Goal: Task Accomplishment & Management: Manage account settings

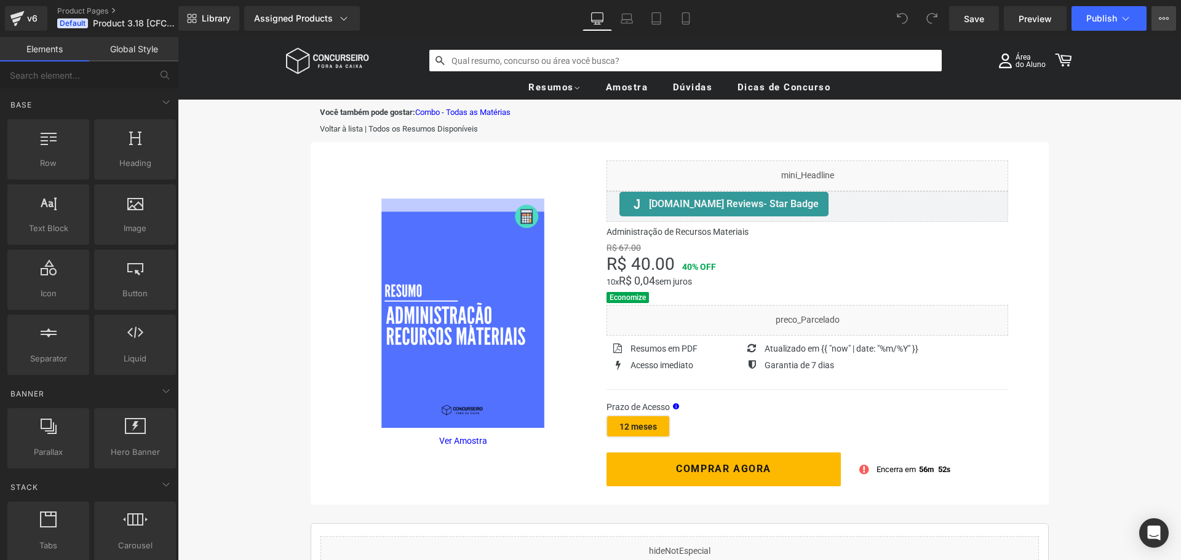
click at [1160, 20] on icon at bounding box center [1160, 18] width 3 height 2
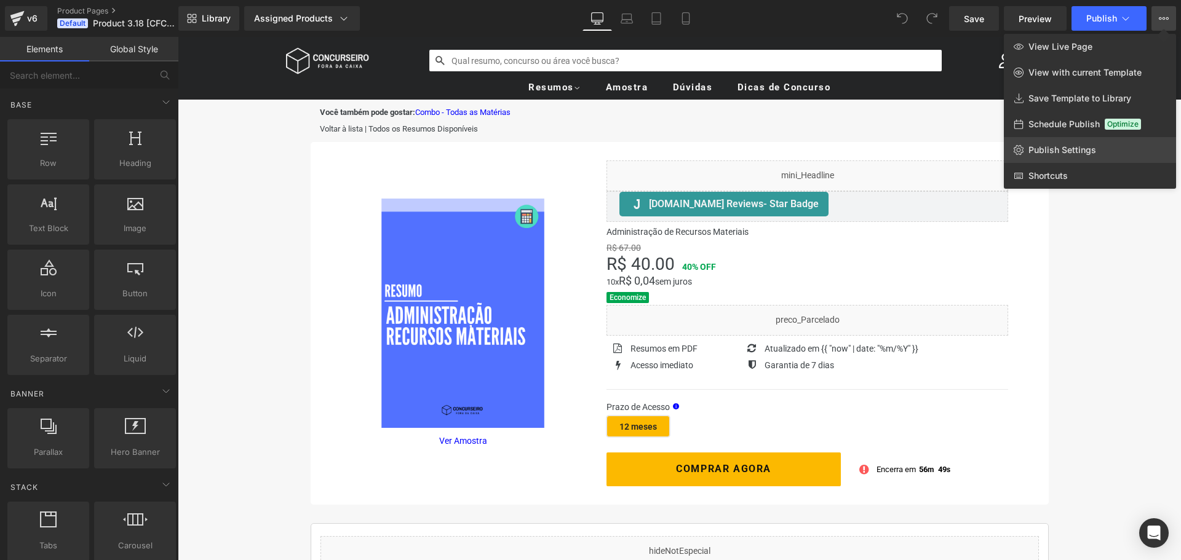
click at [1060, 151] on span "Publish Settings" at bounding box center [1062, 150] width 68 height 11
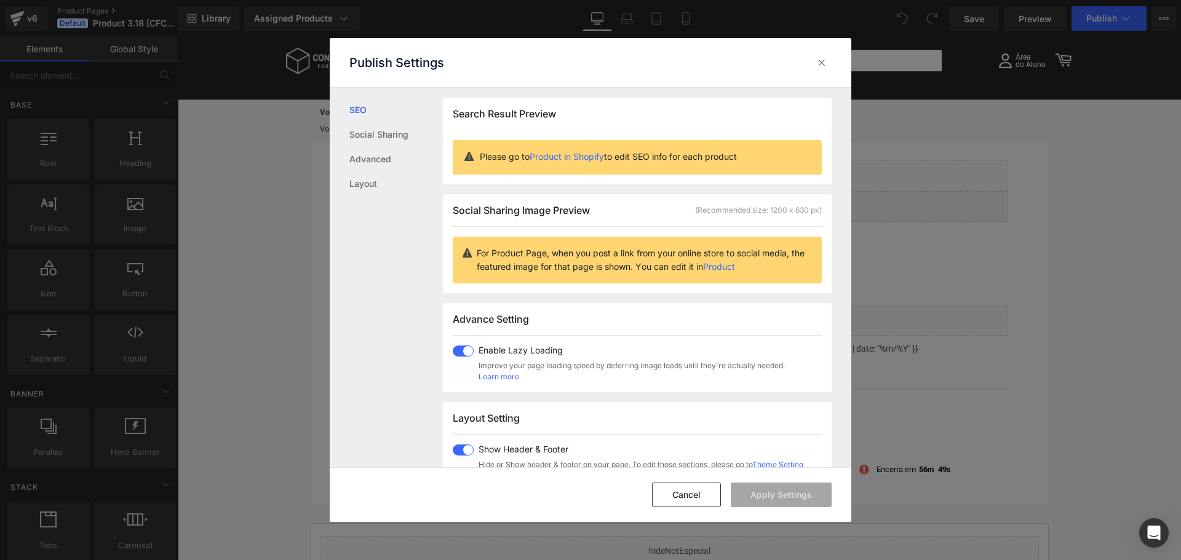
scroll to position [1, 0]
drag, startPoint x: 580, startPoint y: 256, endPoint x: 639, endPoint y: 265, distance: 59.7
click at [639, 265] on p "For Product Page, when you post a link from your online store to social media, …" at bounding box center [644, 259] width 335 height 27
click at [693, 268] on p "For Product Page, when you post a link from your online store to social media, …" at bounding box center [644, 259] width 335 height 27
click at [735, 267] on link "Product" at bounding box center [719, 266] width 32 height 10
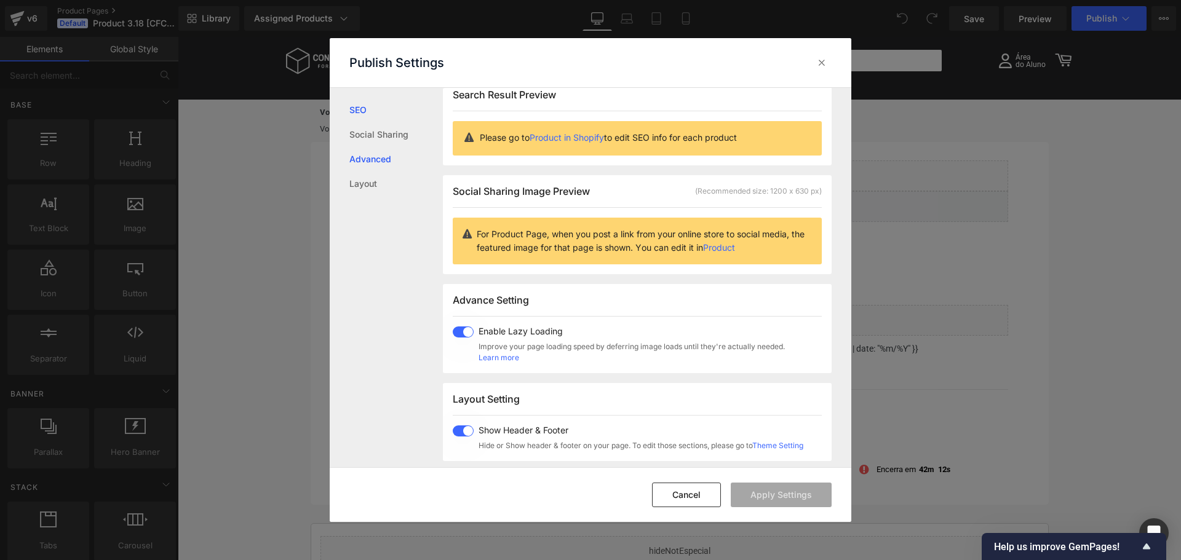
scroll to position [0, 0]
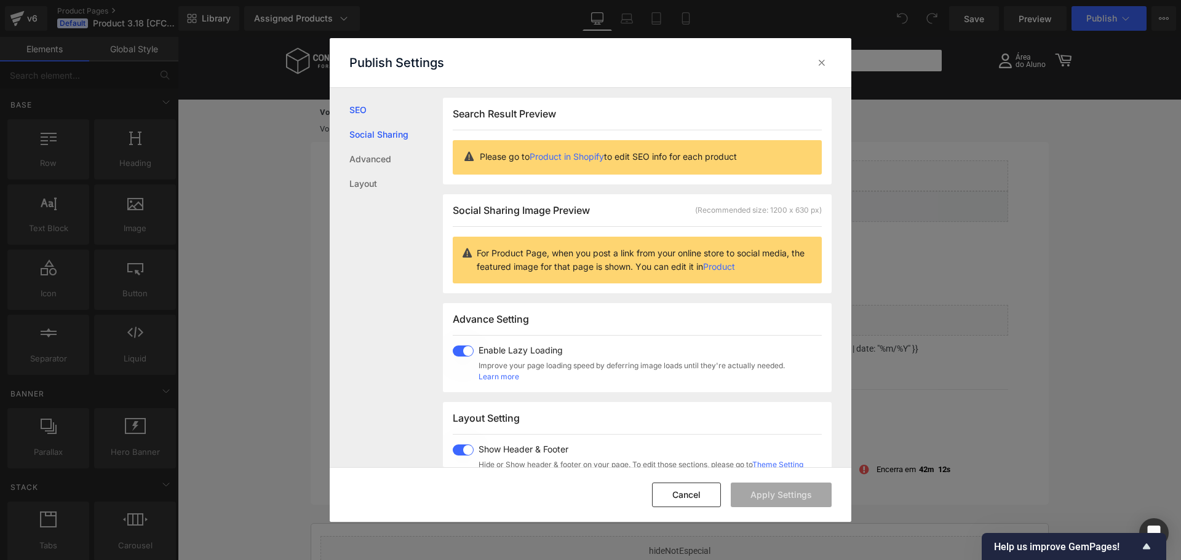
click at [402, 130] on link "Social Sharing" at bounding box center [395, 134] width 93 height 25
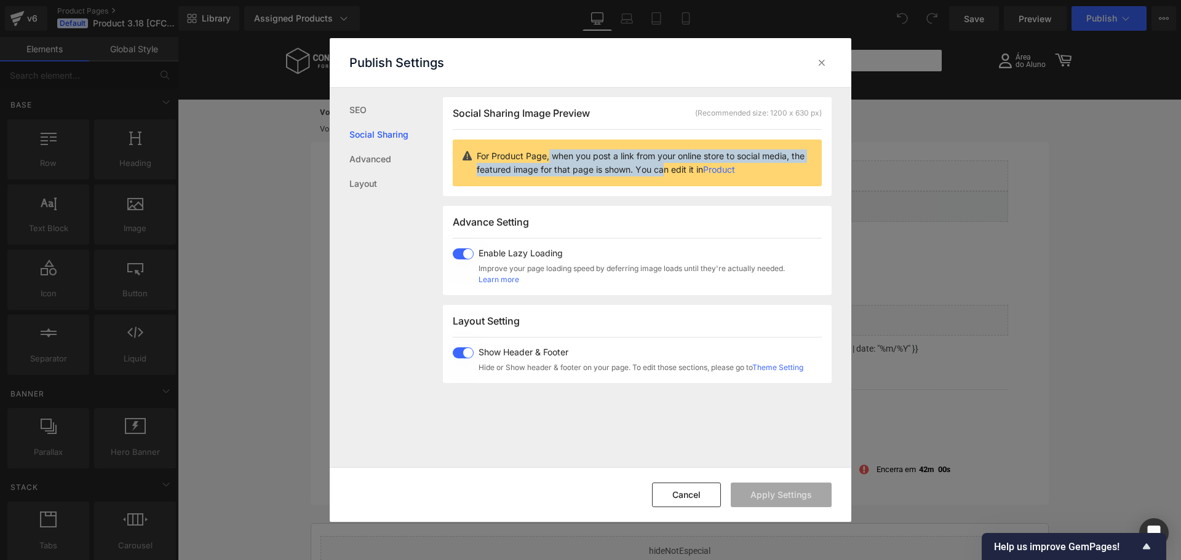
drag, startPoint x: 546, startPoint y: 156, endPoint x: 674, endPoint y: 172, distance: 128.8
click at [673, 172] on p "For Product Page, when you post a link from your online store to social media, …" at bounding box center [644, 162] width 335 height 27
click at [667, 435] on div "Search Result Preview Please go to Product in Shopify to edit SEO info for each…" at bounding box center [647, 278] width 408 height 380
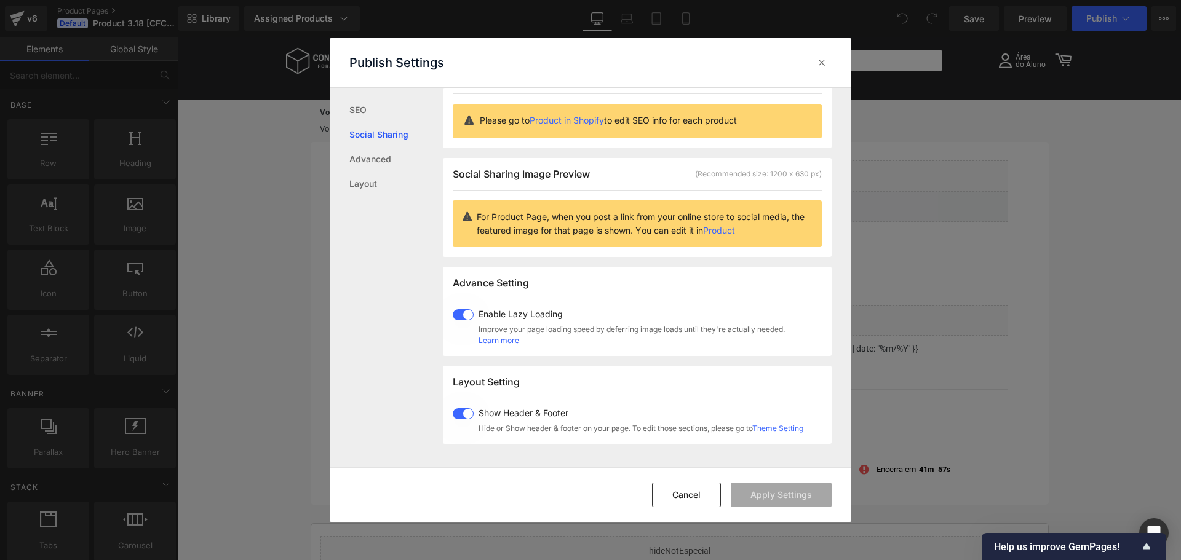
scroll to position [36, 0]
drag, startPoint x: 519, startPoint y: 457, endPoint x: 697, endPoint y: 494, distance: 181.5
click at [697, 494] on button "Cancel" at bounding box center [686, 495] width 69 height 25
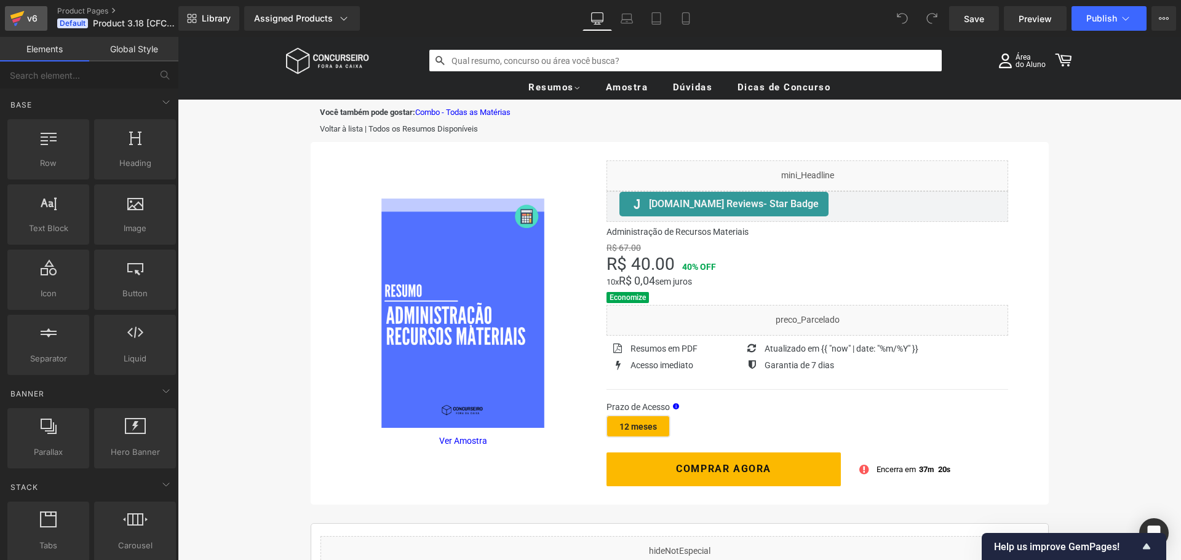
click at [26, 30] on link "v6" at bounding box center [26, 18] width 42 height 25
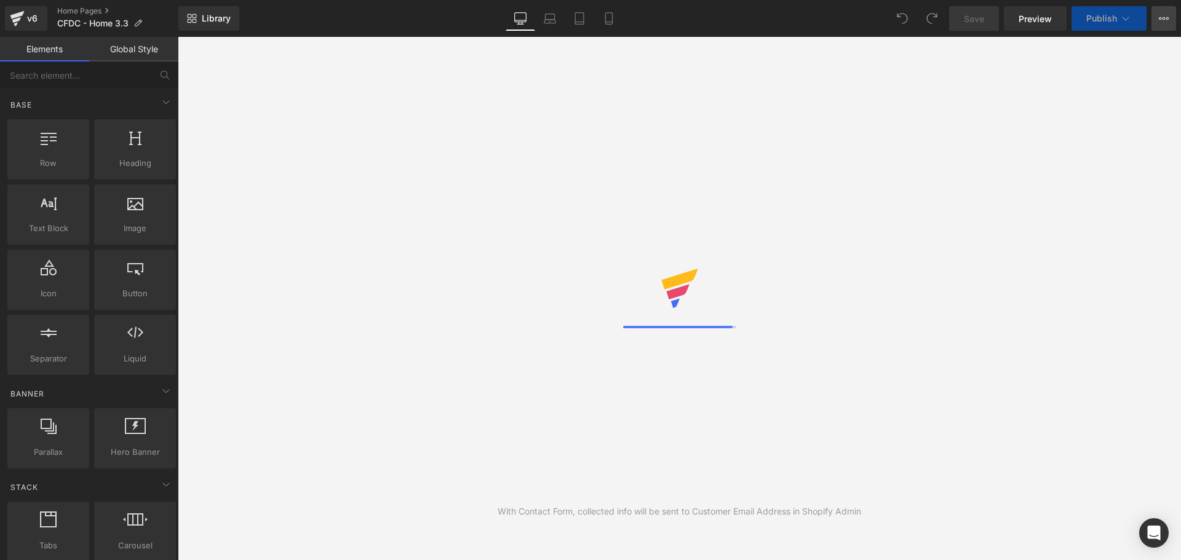
click at [1169, 20] on button "View Live Page View with current Template Save Template to Library Schedule Pub…" at bounding box center [1163, 18] width 25 height 25
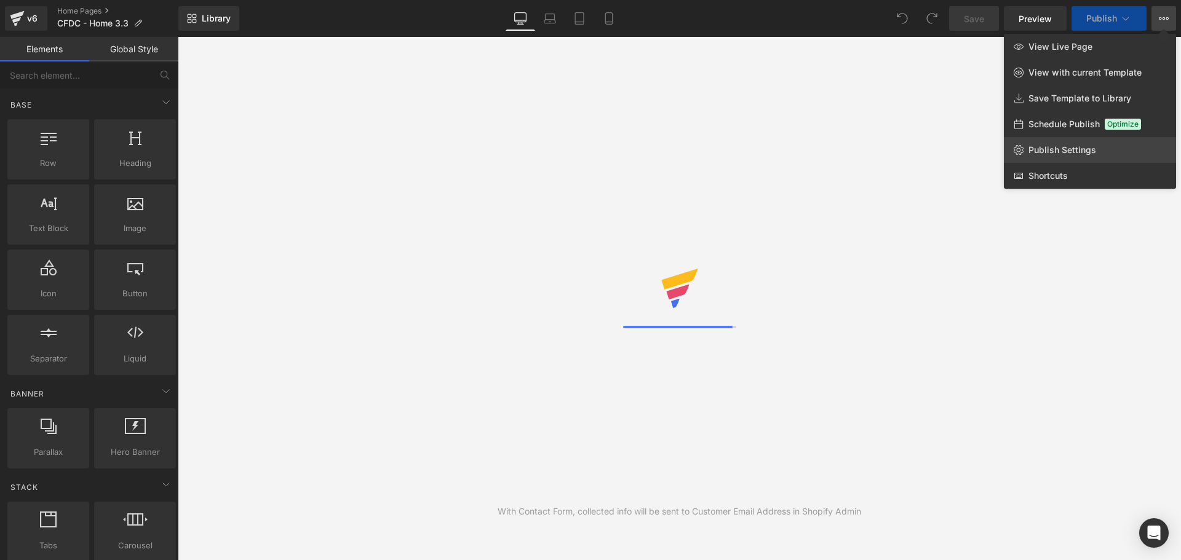
click at [1073, 148] on span "Publish Settings" at bounding box center [1062, 150] width 68 height 11
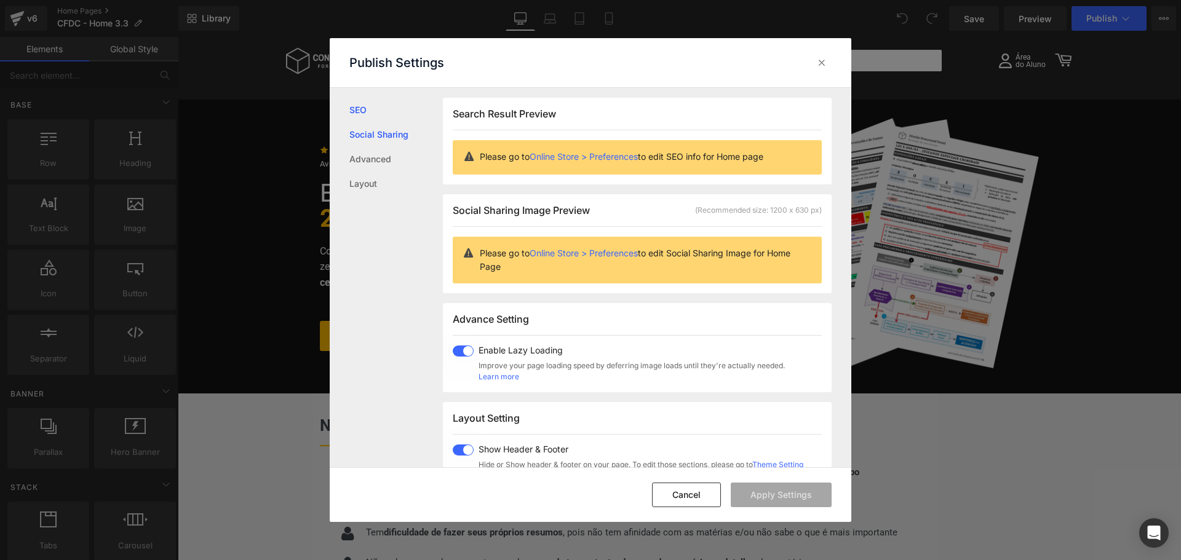
click at [384, 135] on link "Social Sharing" at bounding box center [395, 134] width 93 height 25
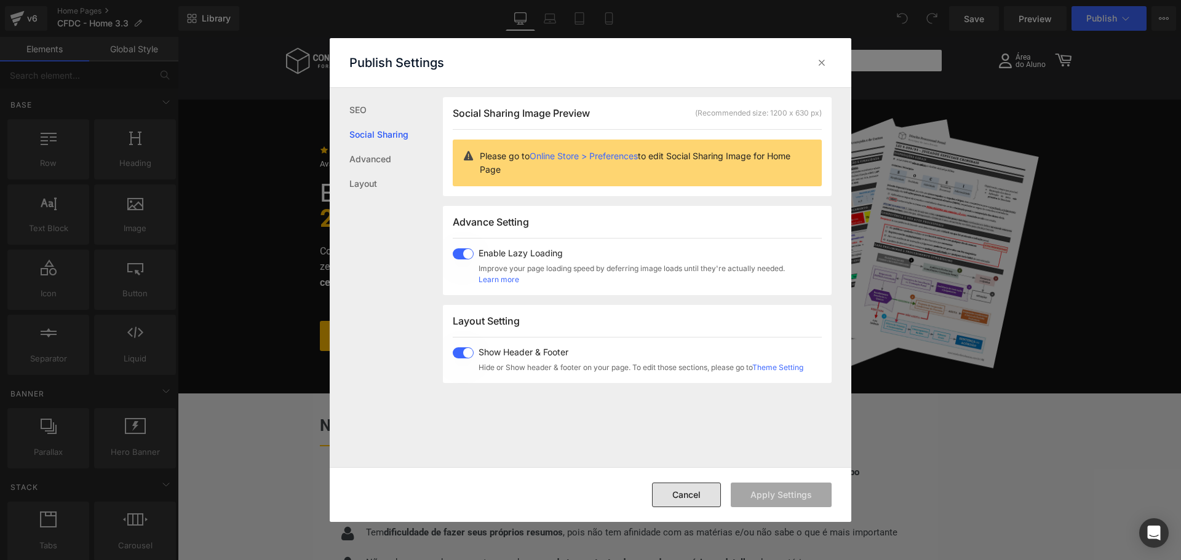
click at [706, 502] on button "Cancel" at bounding box center [686, 495] width 69 height 25
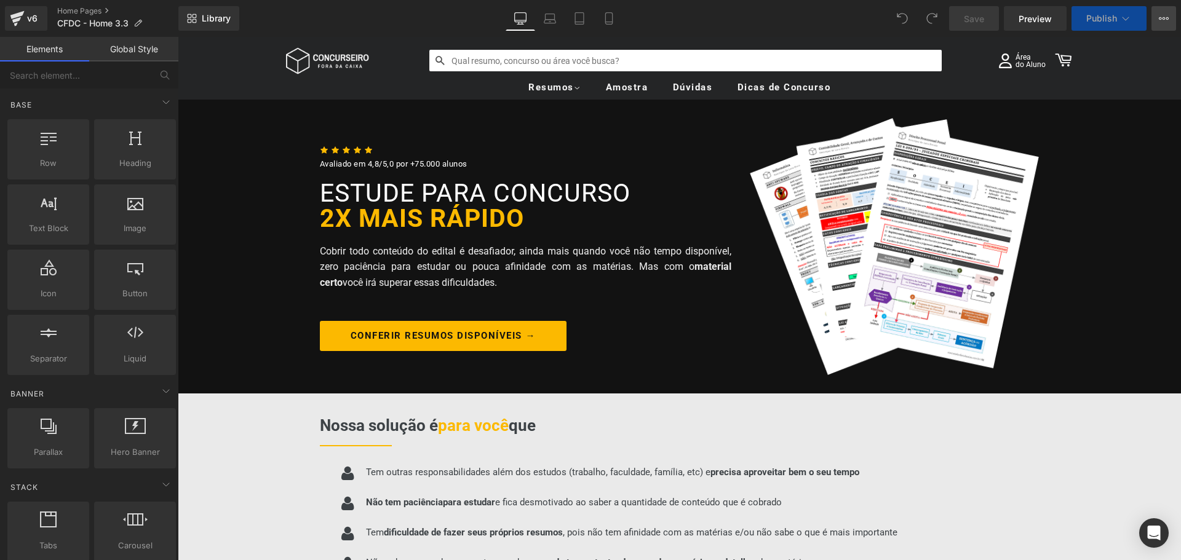
click at [1156, 17] on button "View Live Page View with current Template Save Template to Library Schedule Pub…" at bounding box center [1163, 18] width 25 height 25
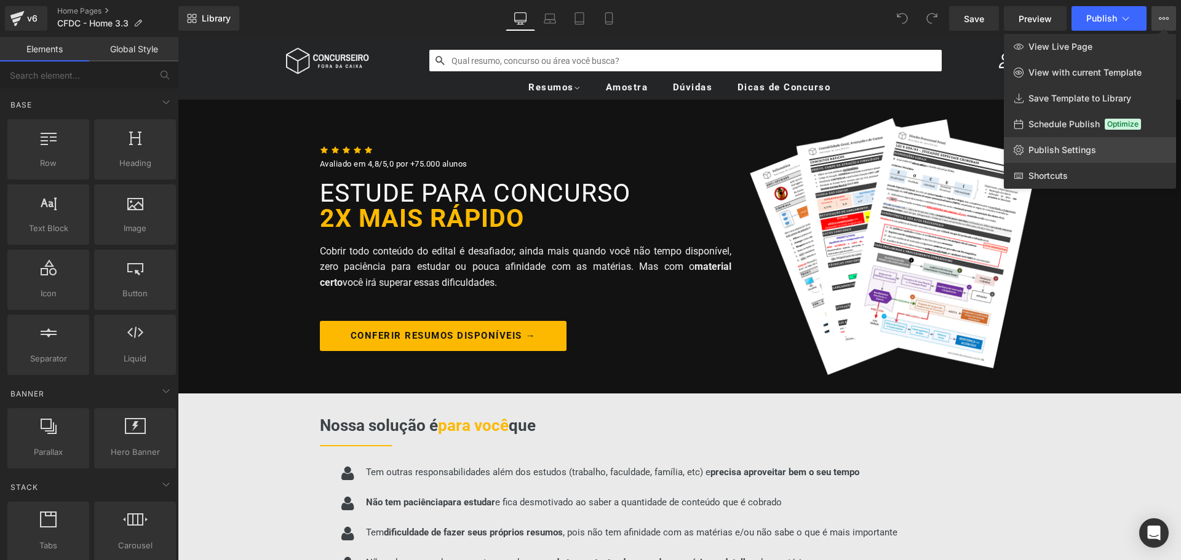
click at [1058, 145] on span "Publish Settings" at bounding box center [1062, 150] width 68 height 11
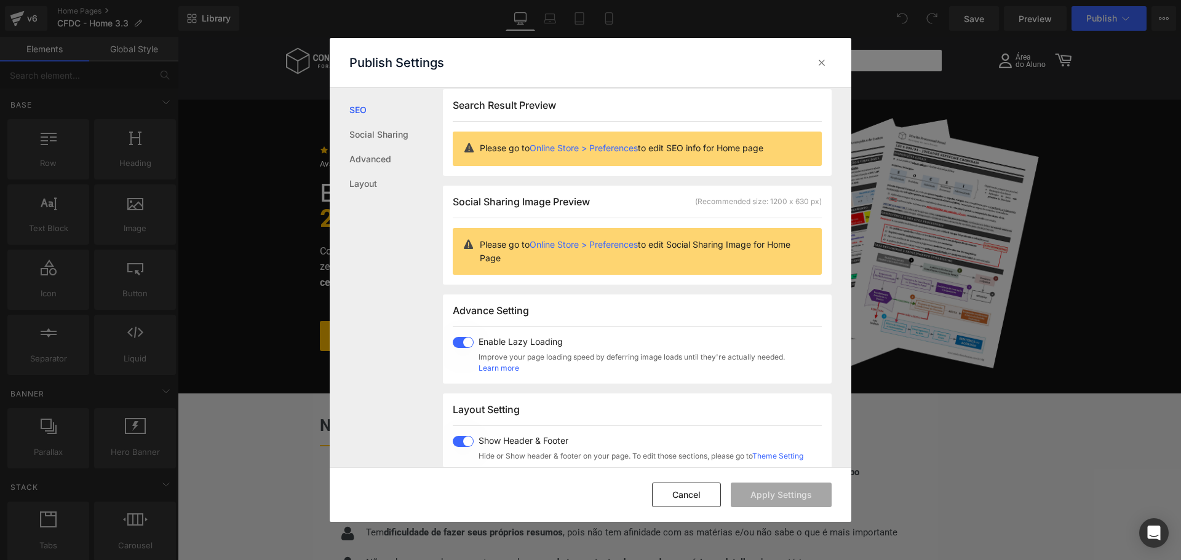
scroll to position [1, 0]
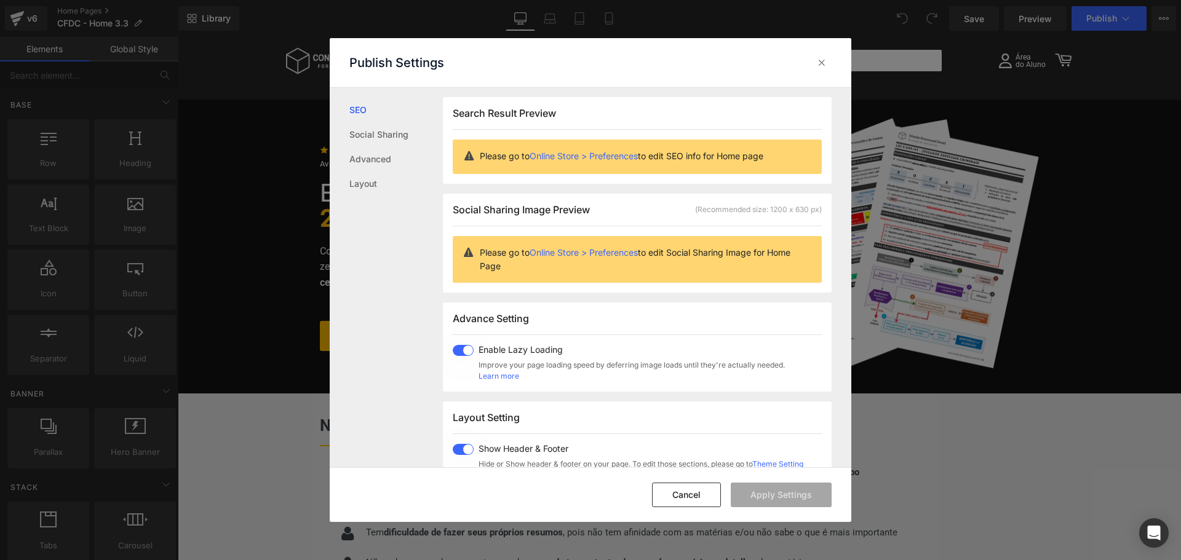
click at [577, 248] on link "Online Store > Preferences" at bounding box center [584, 252] width 108 height 10
click at [373, 137] on link "Social Sharing" at bounding box center [395, 134] width 93 height 25
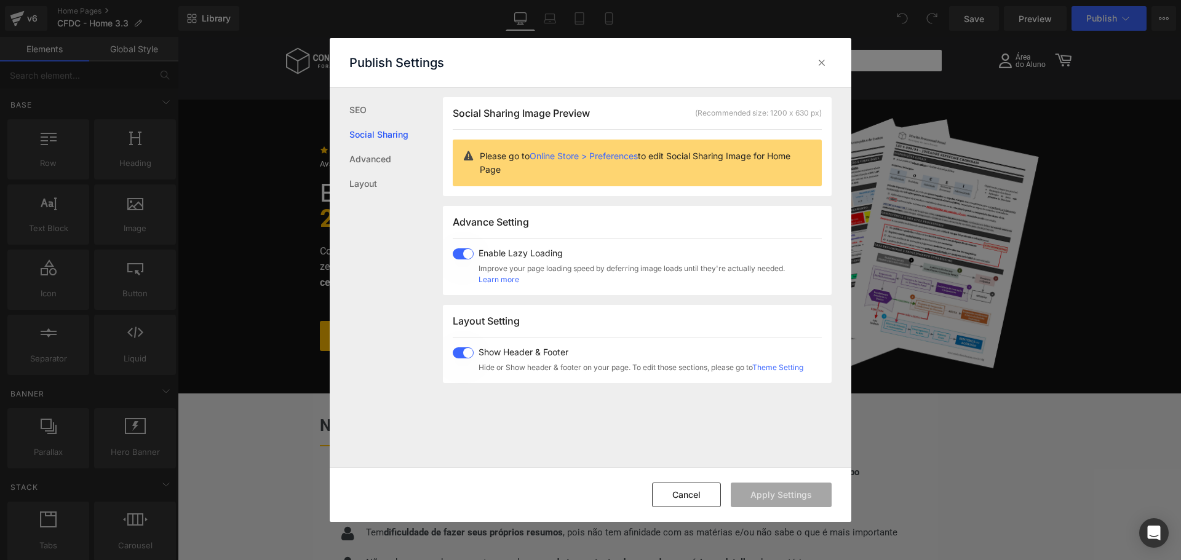
click at [500, 157] on p "Please go to Online Store > Preferences to edit Social Sharing Image for Home P…" at bounding box center [646, 162] width 332 height 27
click at [465, 154] on icon at bounding box center [468, 155] width 9 height 11
drag, startPoint x: 822, startPoint y: 61, endPoint x: 644, endPoint y: 23, distance: 181.7
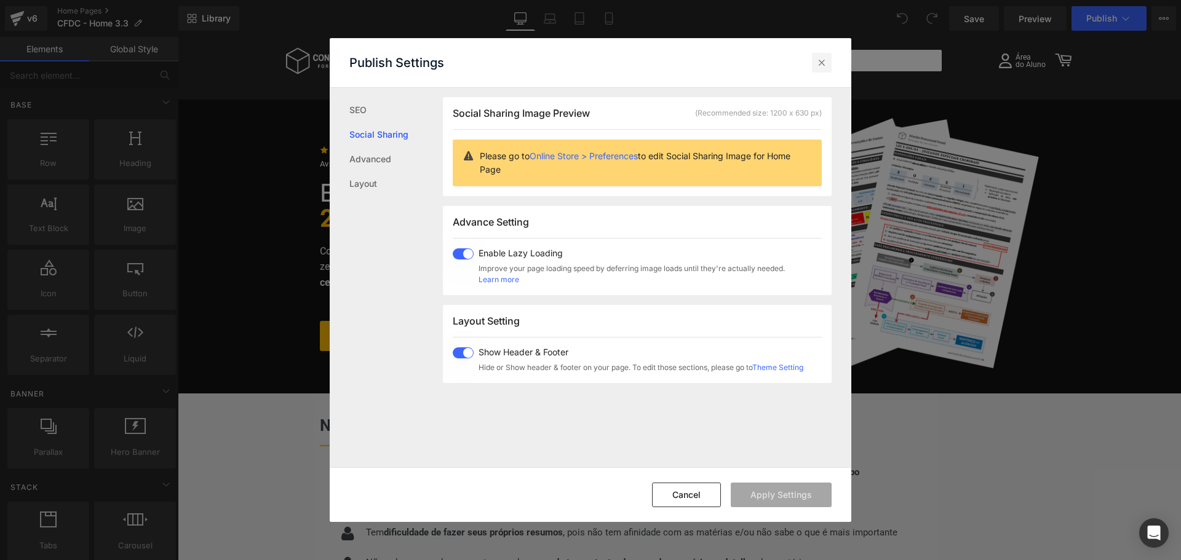
click at [822, 61] on icon at bounding box center [821, 63] width 12 height 12
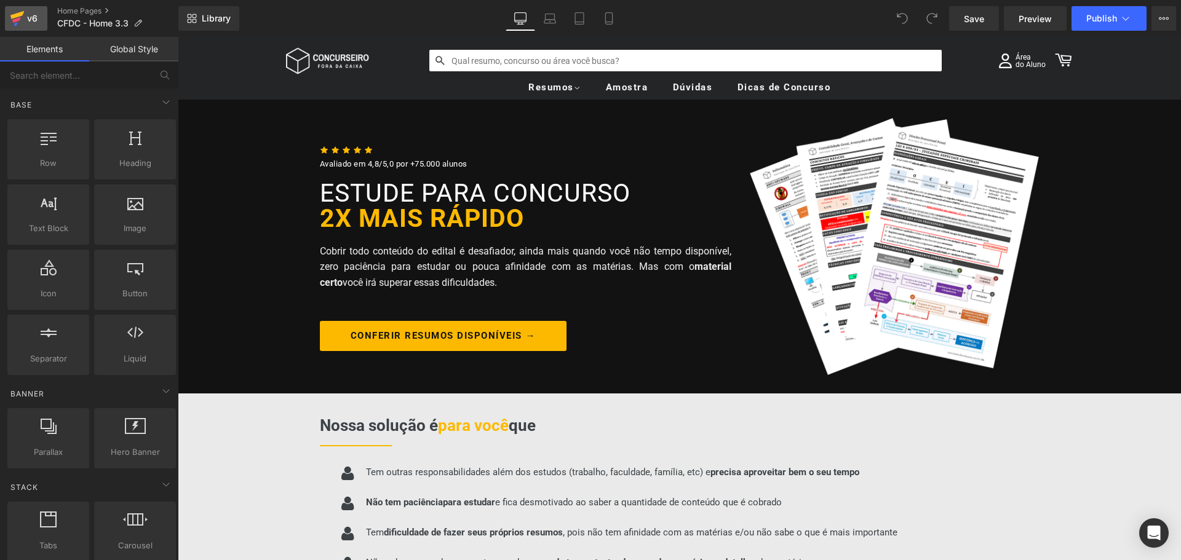
click at [31, 21] on div "v6" at bounding box center [32, 18] width 15 height 16
click at [1169, 17] on button "View Live Page View with current Template Save Template to Library Schedule Pub…" at bounding box center [1163, 18] width 25 height 25
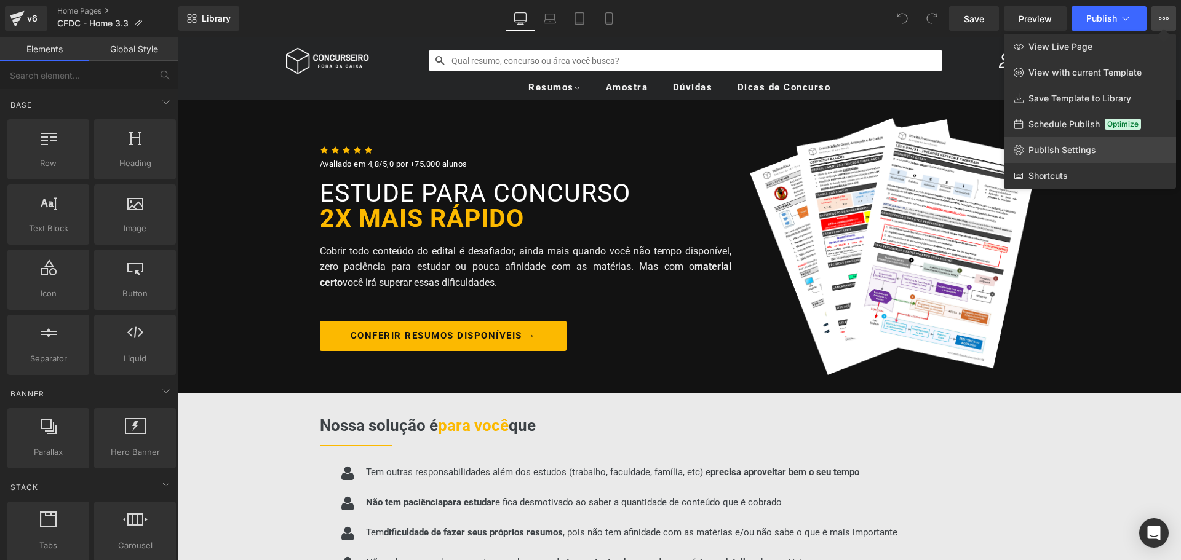
click at [1068, 148] on span "Publish Settings" at bounding box center [1062, 150] width 68 height 11
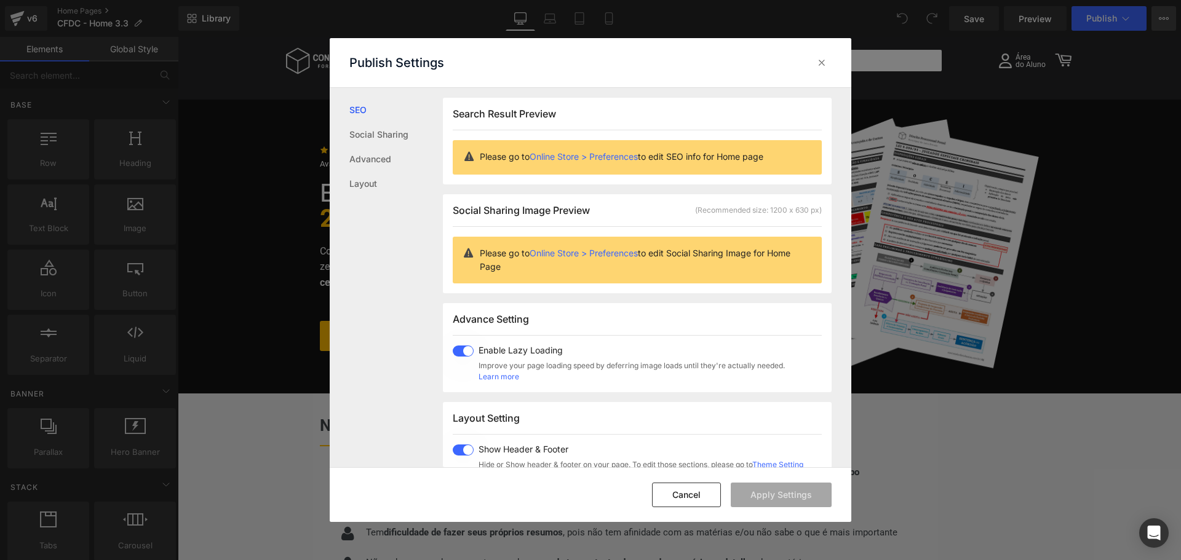
scroll to position [1, 0]
click at [824, 60] on icon at bounding box center [821, 63] width 12 height 12
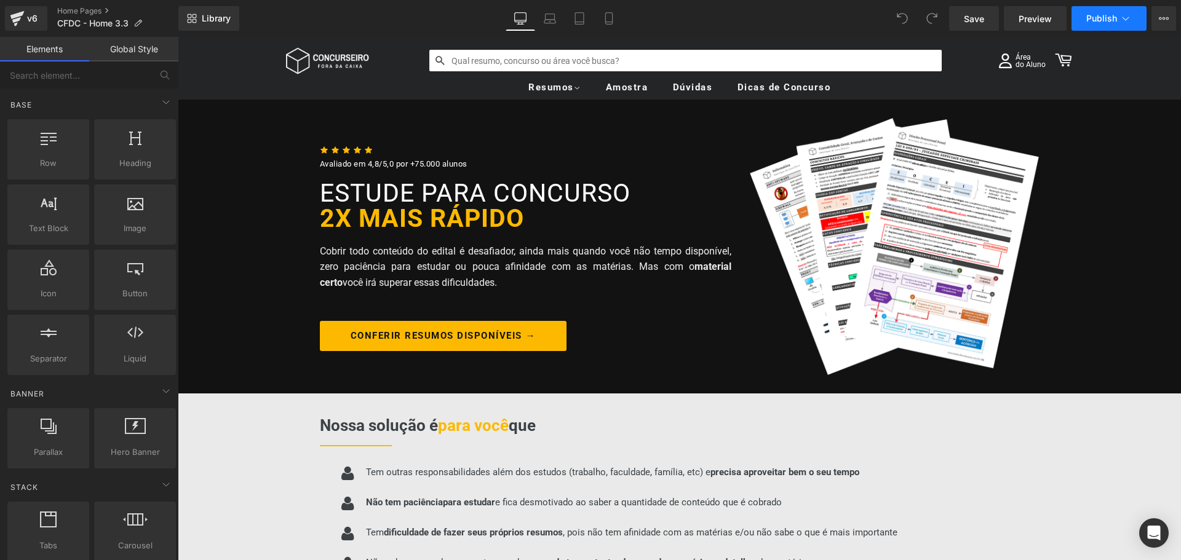
click at [1130, 24] on icon at bounding box center [1125, 18] width 12 height 12
click at [1162, 19] on icon at bounding box center [1163, 18] width 3 height 2
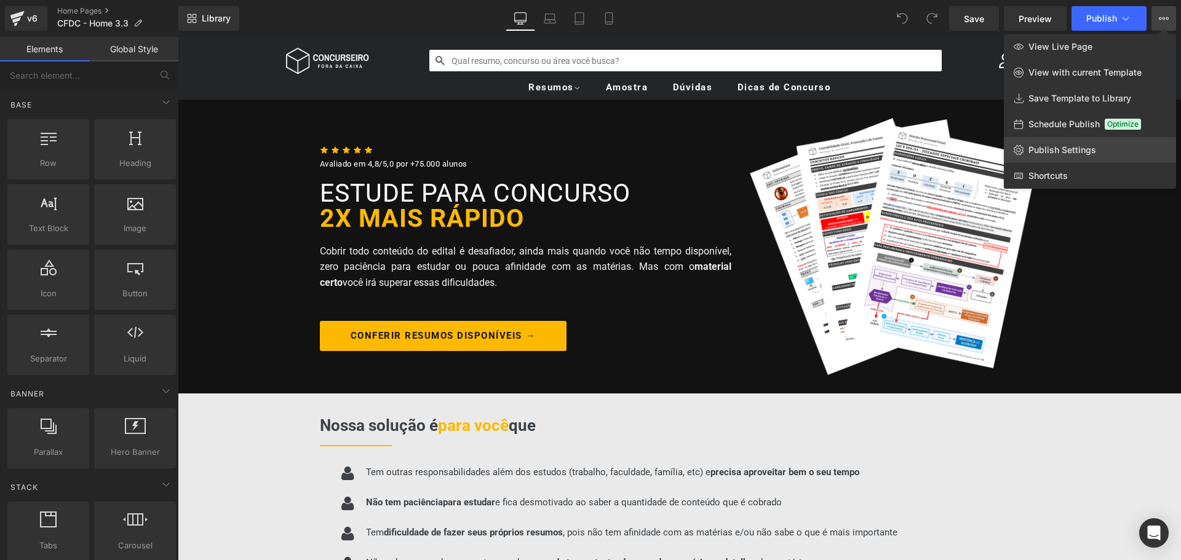
click at [1066, 145] on span "Publish Settings" at bounding box center [1062, 150] width 68 height 11
